Goal: Navigation & Orientation: Find specific page/section

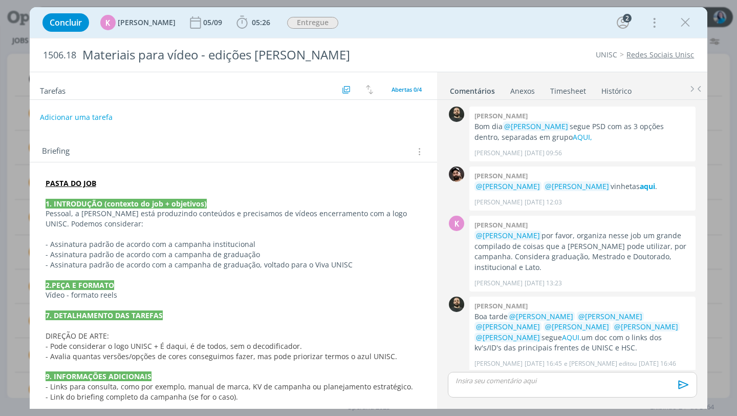
scroll to position [65, 0]
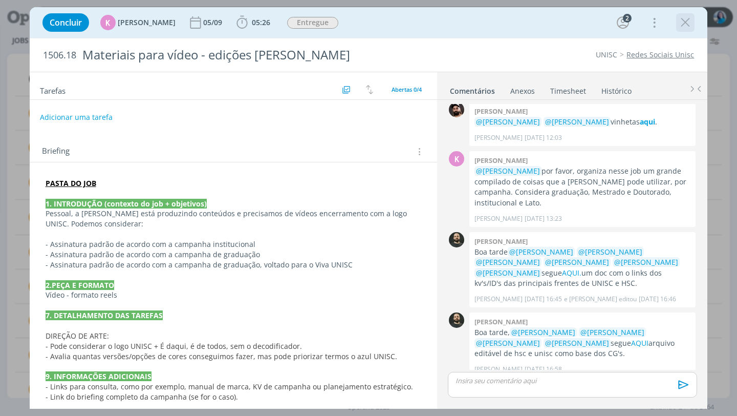
click at [688, 24] on icon "dialog" at bounding box center [685, 22] width 15 height 15
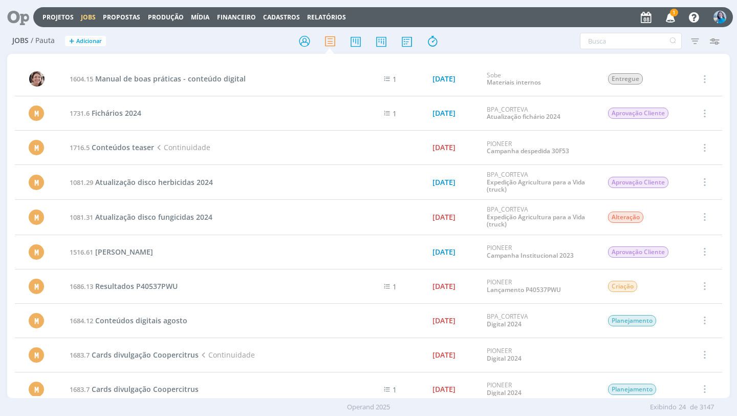
click at [559, 49] on div "Filtrar Filtrar [GEOGRAPHIC_DATA] Tipo Jobs e Tarefas Data Personalizado a Resp…" at bounding box center [609, 41] width 230 height 16
click at [667, 16] on icon "button" at bounding box center [671, 16] width 18 height 17
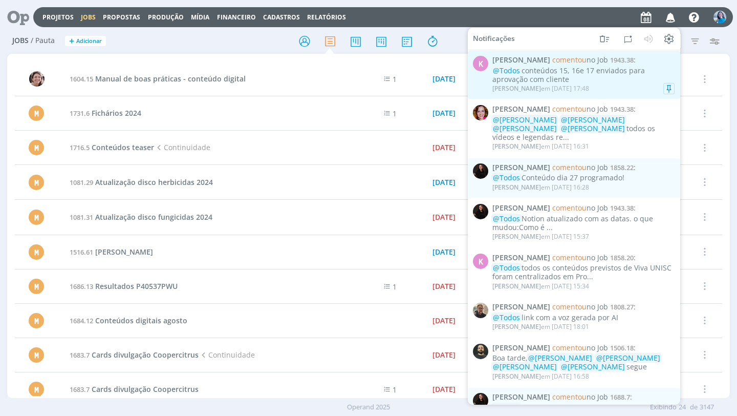
click at [569, 79] on div "@Todos conteúdos 15, 16e 17 enviados para aprovação com cliente" at bounding box center [584, 75] width 182 height 17
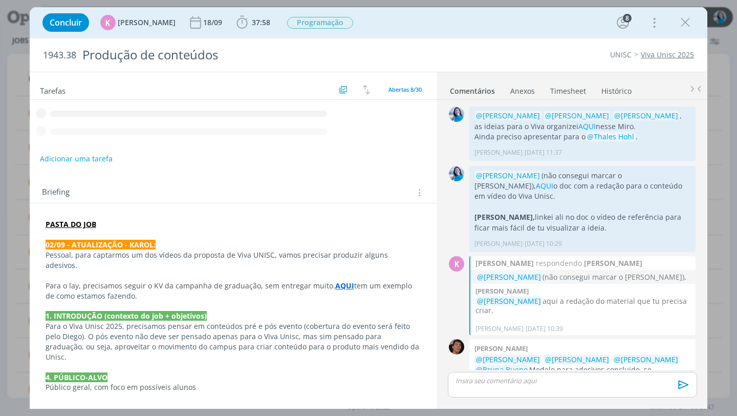
scroll to position [835, 0]
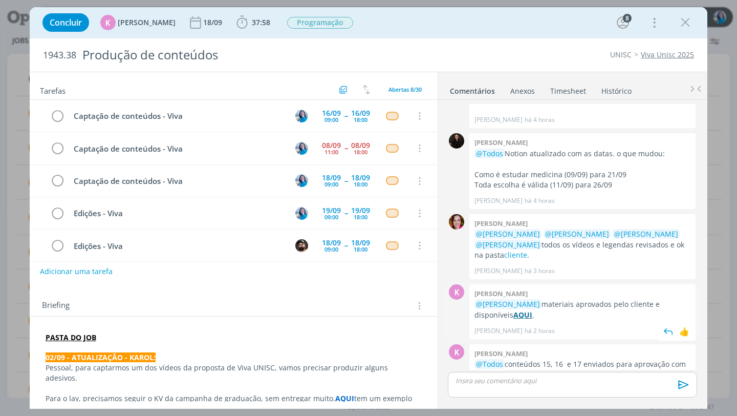
click at [514, 310] on strong "AQUI" at bounding box center [523, 315] width 19 height 10
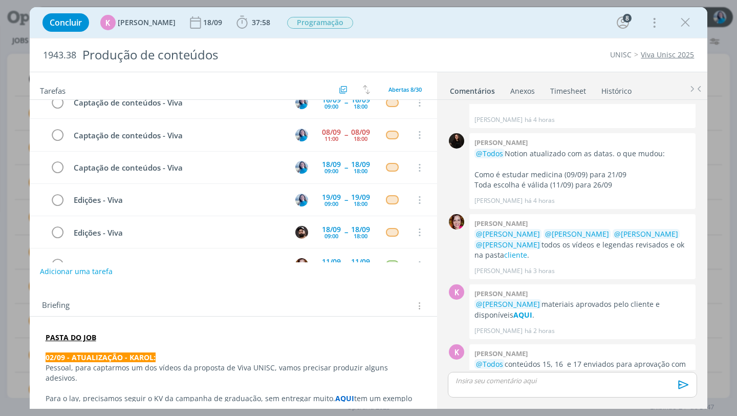
scroll to position [0, 0]
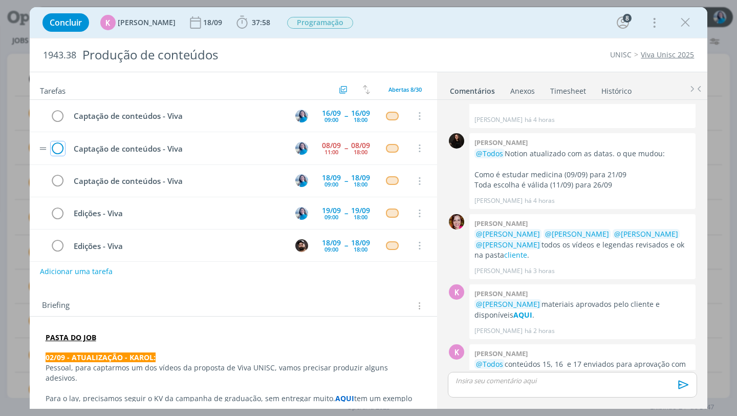
click at [61, 150] on icon "dialog" at bounding box center [58, 148] width 14 height 15
click at [568, 90] on link "Timesheet" at bounding box center [568, 88] width 37 height 15
